Goal: Navigation & Orientation: Find specific page/section

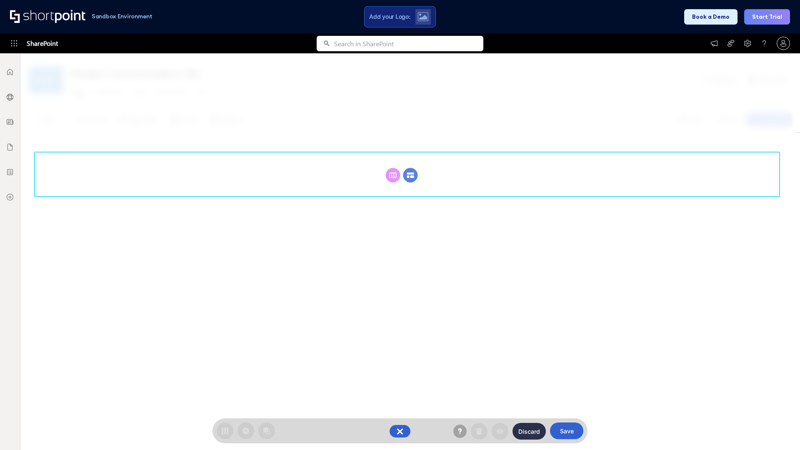
click at [410, 175] on circle at bounding box center [410, 175] width 15 height 15
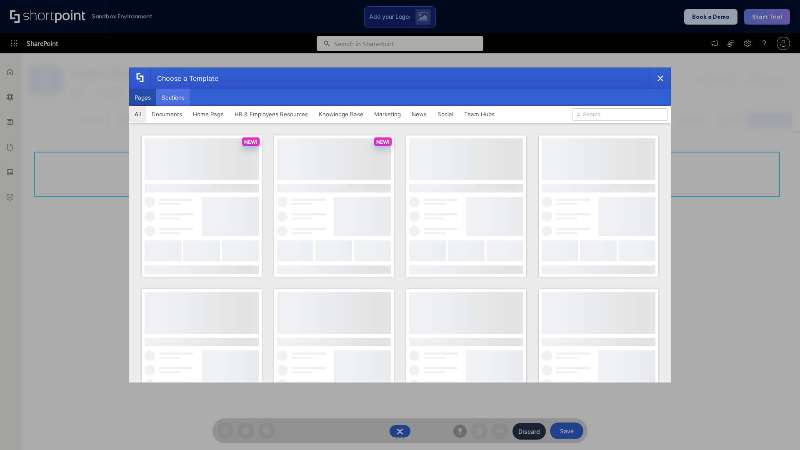
click at [173, 97] on button "Sections" at bounding box center [173, 97] width 34 height 17
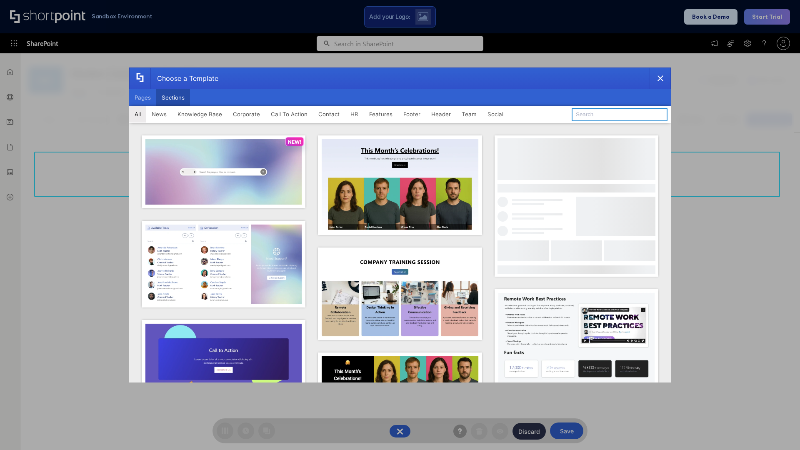
type input "Social Intranet"
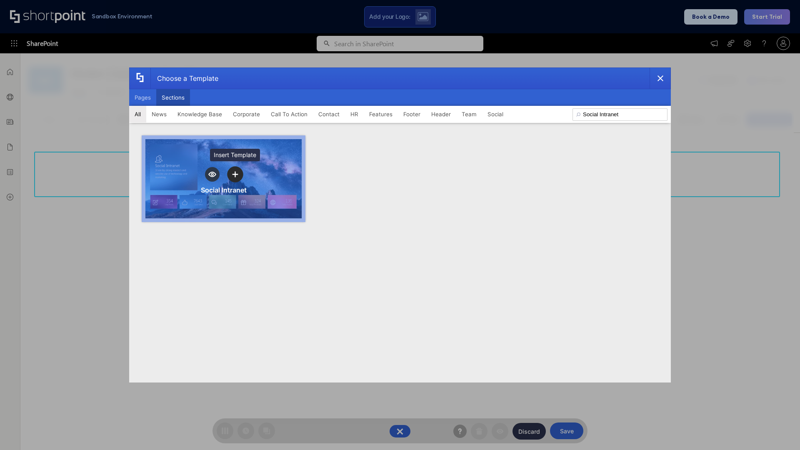
click at [235, 174] on icon "template selector" at bounding box center [235, 175] width 6 height 6
